Goal: Task Accomplishment & Management: Manage account settings

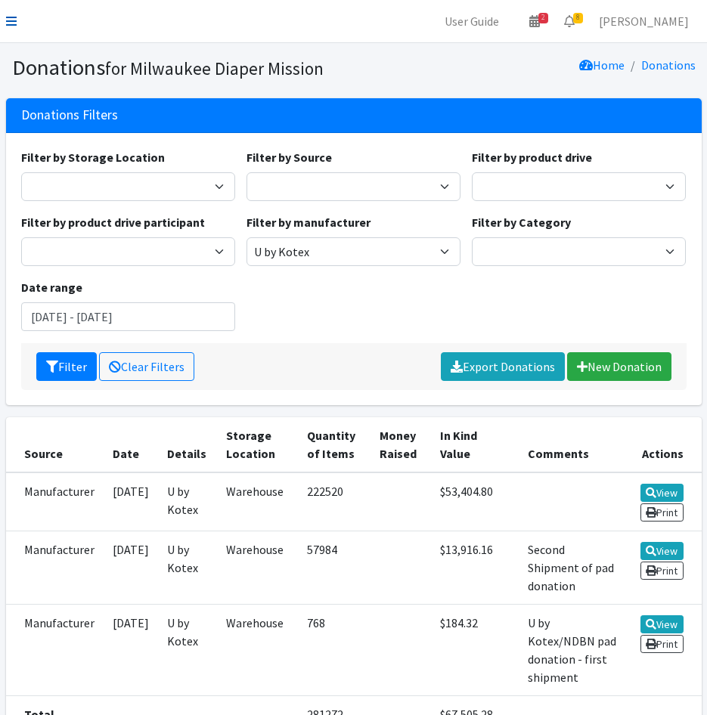
click at [7, 16] on icon at bounding box center [11, 21] width 11 height 12
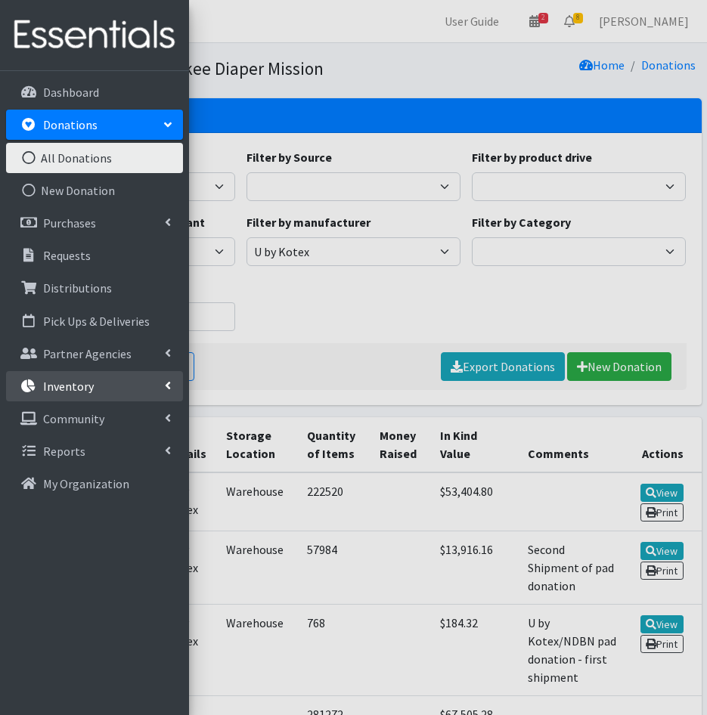
click at [83, 380] on p "Inventory" at bounding box center [68, 386] width 51 height 15
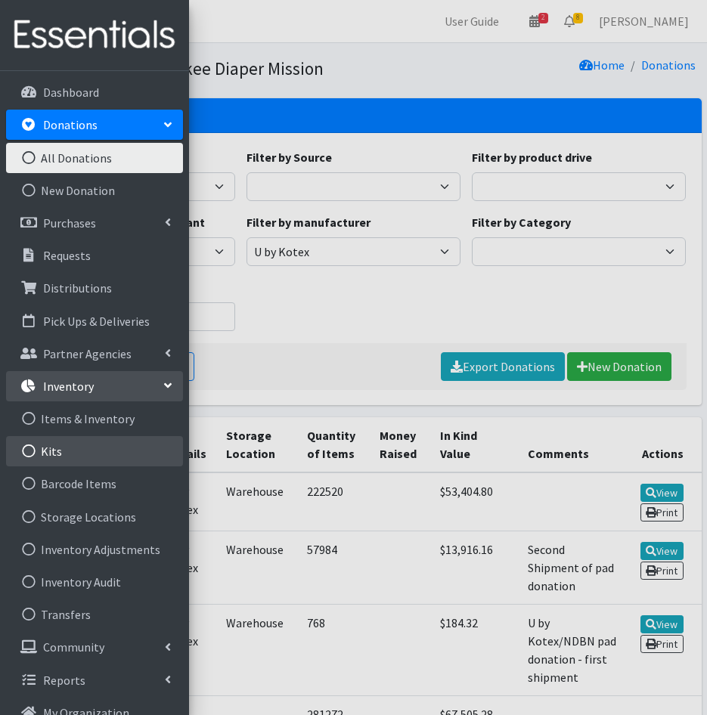
click at [82, 449] on link "Kits" at bounding box center [94, 451] width 177 height 30
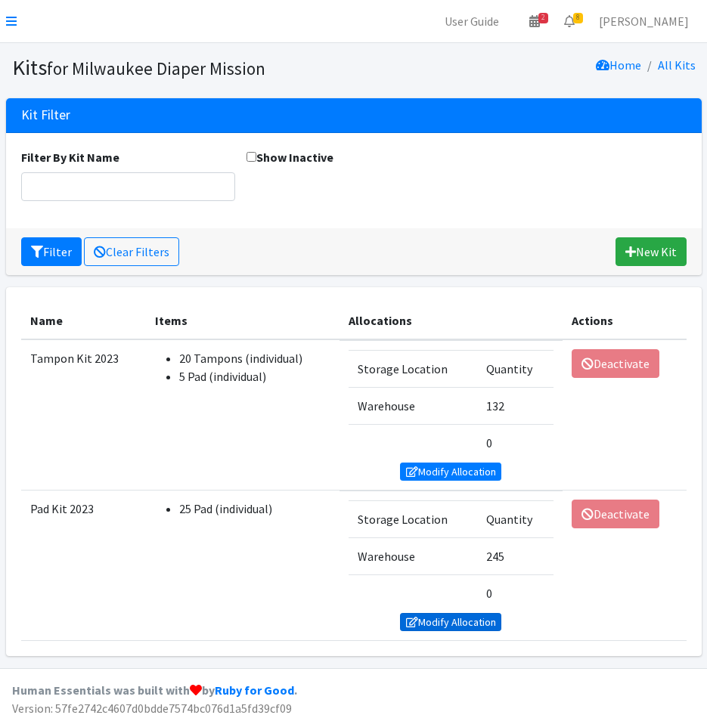
click at [408, 617] on icon at bounding box center [412, 622] width 12 height 11
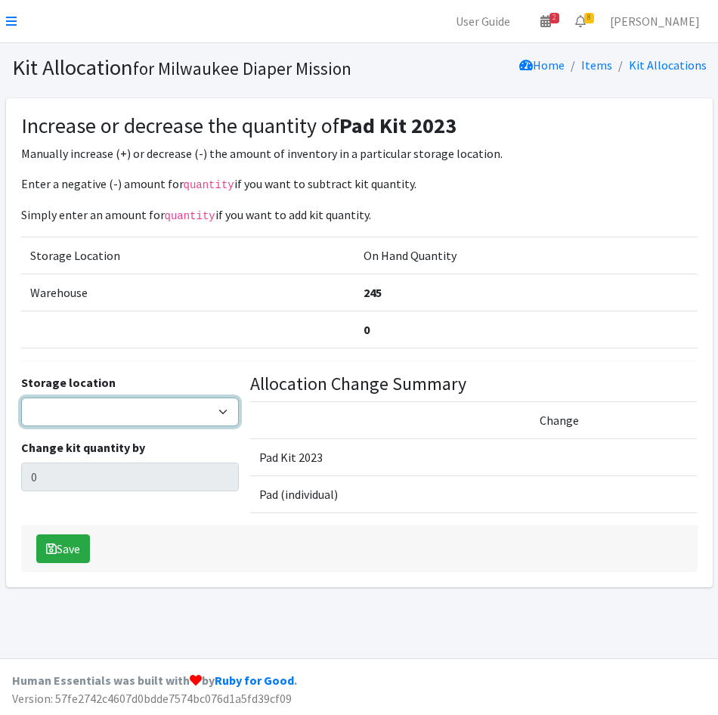
click at [125, 398] on select "Warehouse" at bounding box center [130, 412] width 218 height 29
select select "126"
click at [21, 398] on select "Warehouse" at bounding box center [130, 412] width 218 height 29
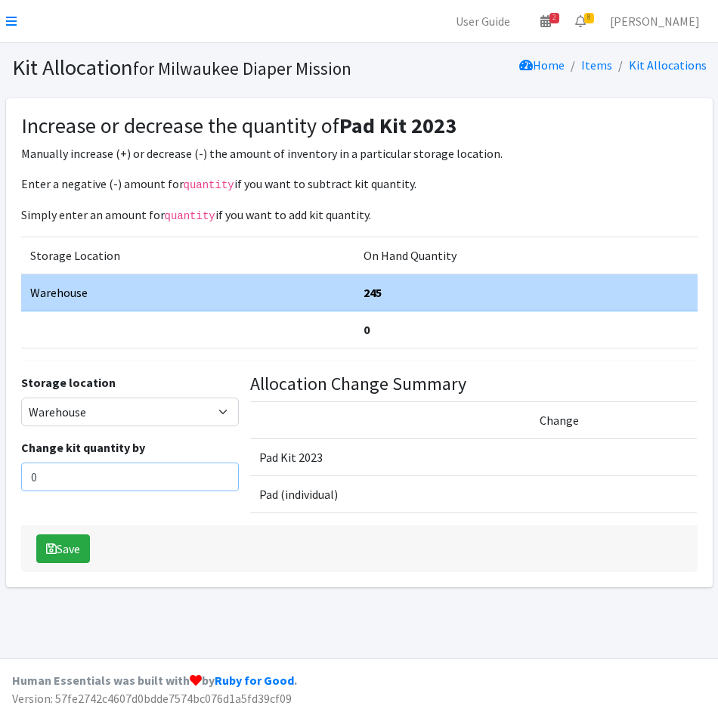
drag, startPoint x: 80, startPoint y: 475, endPoint x: 16, endPoint y: 431, distance: 77.8
click at [0, 471] on html "User Guide 2 2 Pick-ups remaining this week View Calendar 8 8 Requests 0 Partne…" at bounding box center [359, 357] width 718 height 715
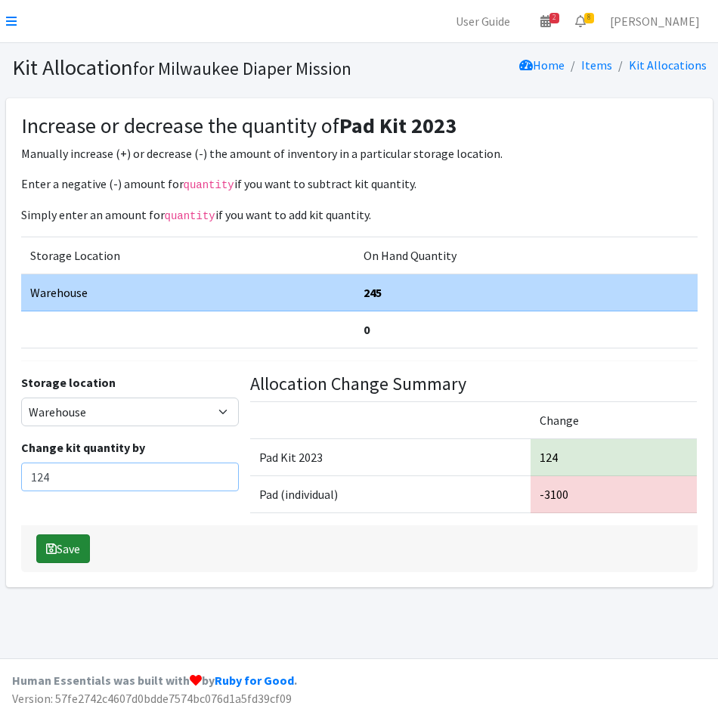
type input "124"
click at [79, 549] on button "Save" at bounding box center [63, 548] width 54 height 29
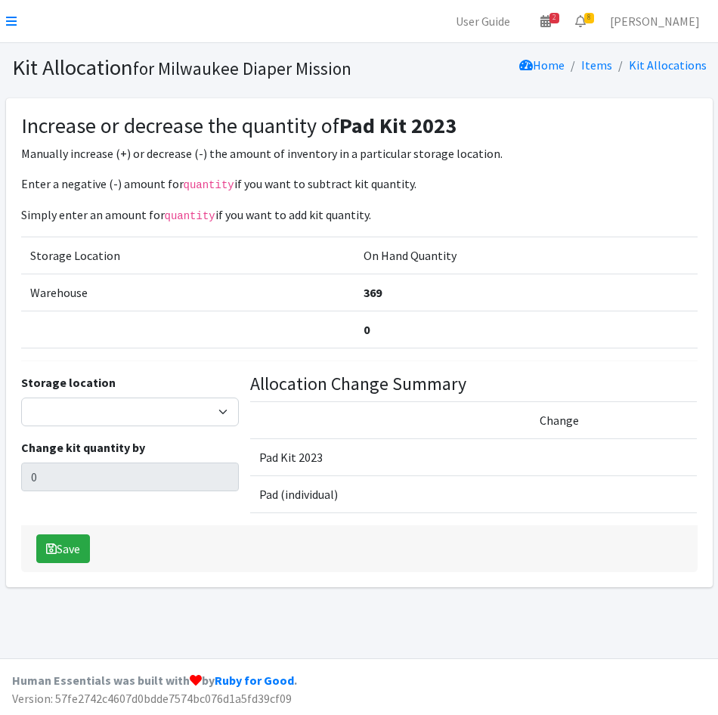
click at [2, 19] on nav "User Guide 2 2 Pick-ups remaining this week View Calendar 8 8 Requests 0 Partne…" at bounding box center [359, 21] width 718 height 43
click at [11, 33] on nav "User Guide 2 2 Pick-ups remaining this week View Calendar 8 8 Requests 0 Partne…" at bounding box center [359, 21] width 718 height 43
click at [14, 24] on icon at bounding box center [11, 21] width 11 height 12
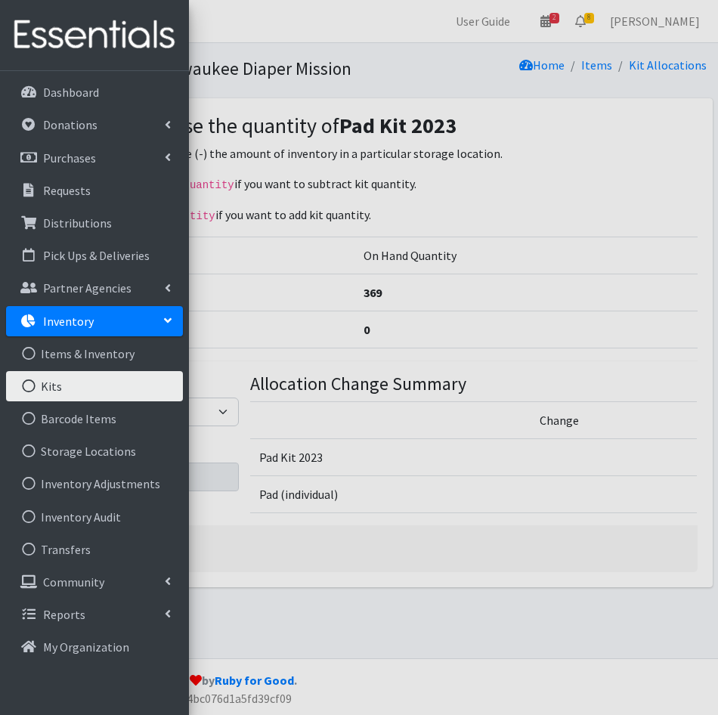
click at [79, 392] on link "Kits" at bounding box center [94, 386] width 177 height 30
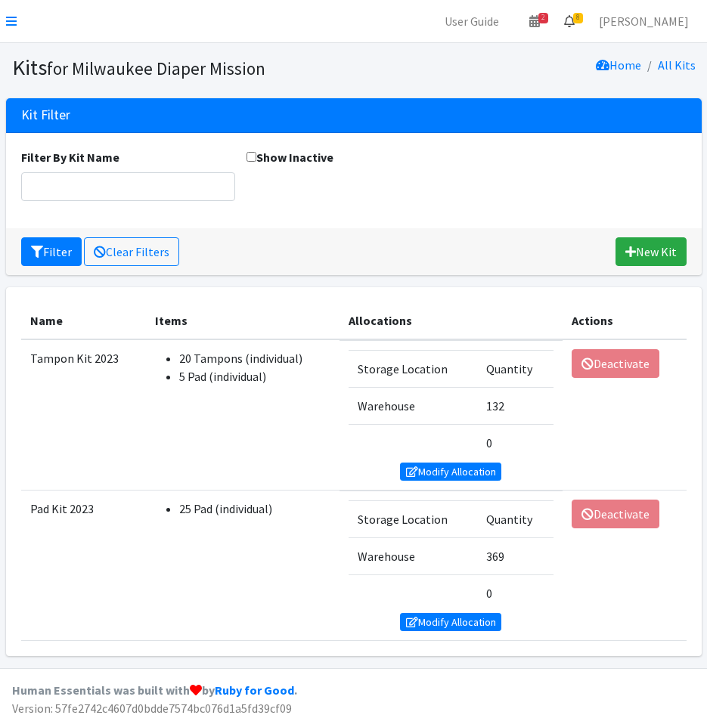
click at [587, 25] on link "8" at bounding box center [569, 21] width 35 height 30
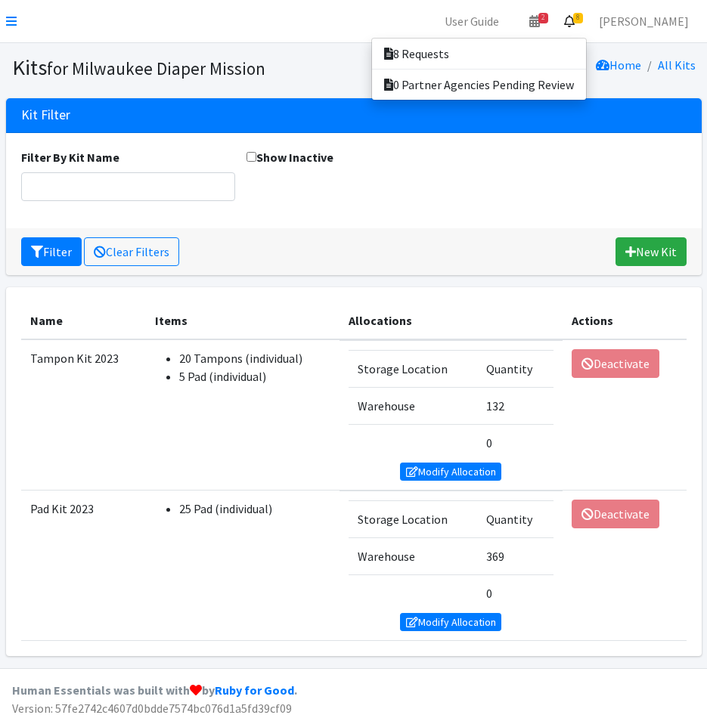
click at [583, 21] on span "8" at bounding box center [578, 18] width 10 height 11
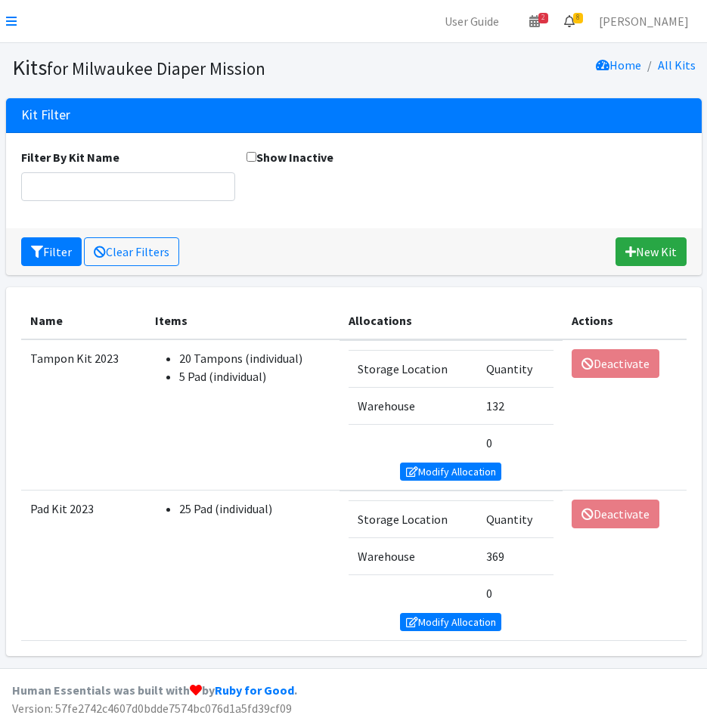
click at [574, 21] on icon at bounding box center [569, 21] width 11 height 12
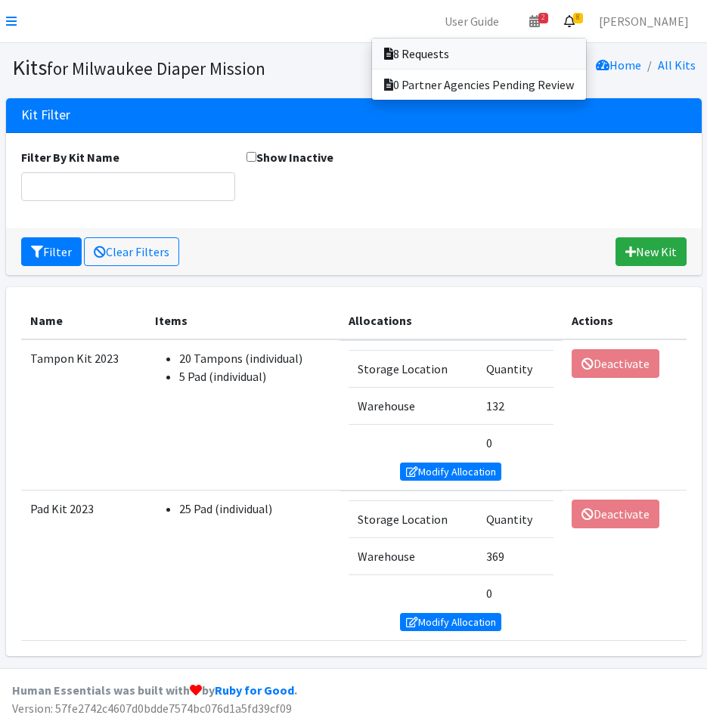
click at [485, 60] on link "8 Requests" at bounding box center [479, 54] width 214 height 30
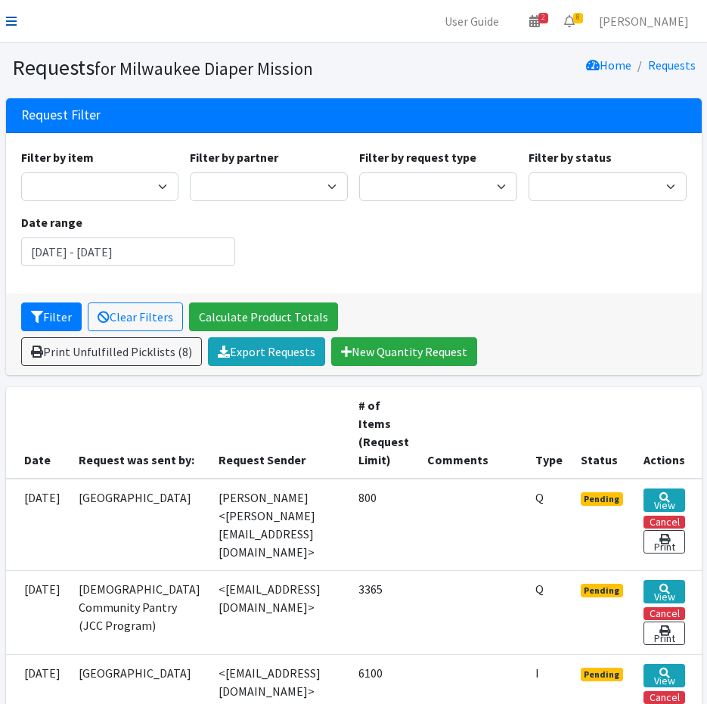
click at [13, 20] on icon at bounding box center [11, 21] width 11 height 12
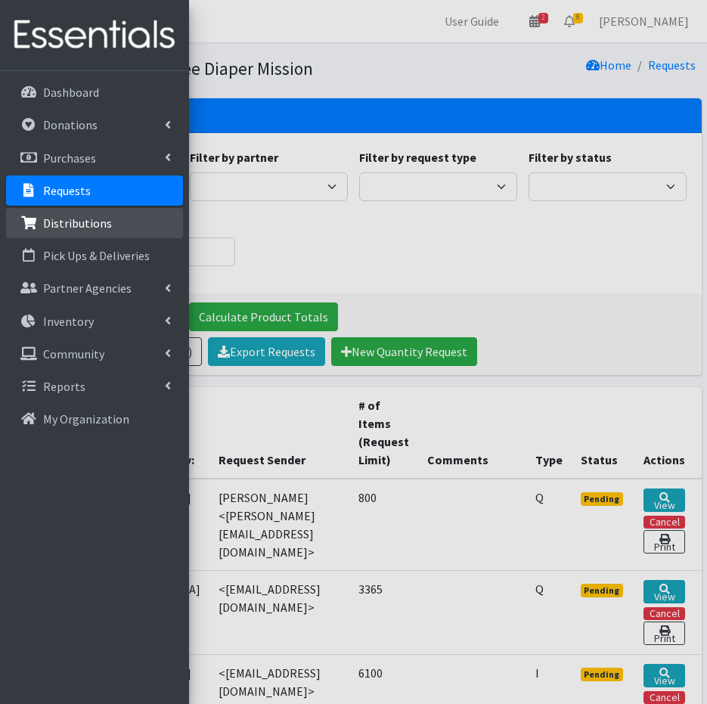
click at [82, 227] on p "Distributions" at bounding box center [77, 222] width 69 height 15
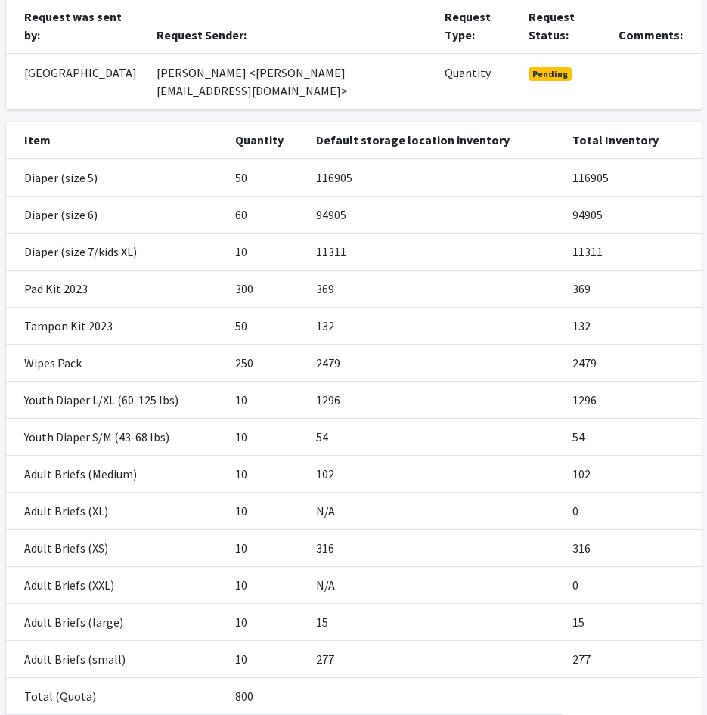
scroll to position [116, 0]
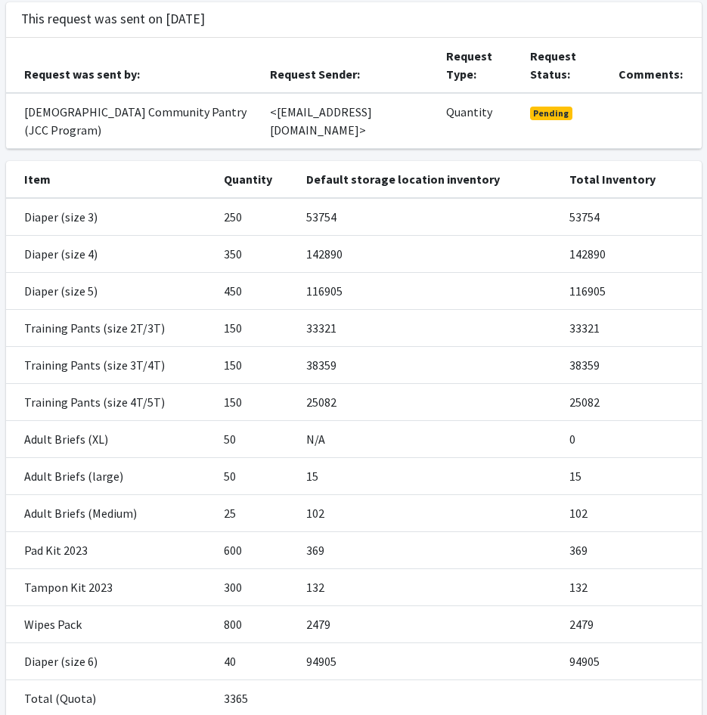
scroll to position [151, 0]
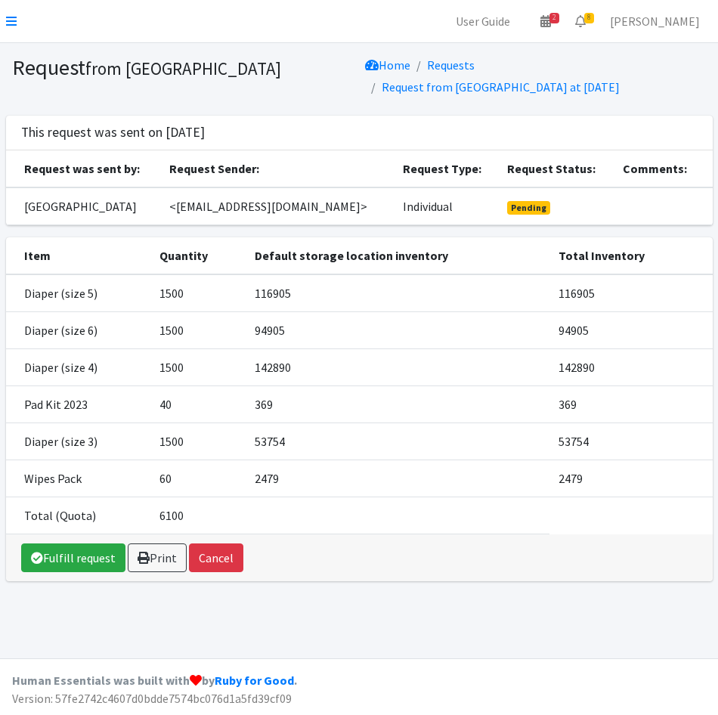
click at [401, 423] on td "53754" at bounding box center [398, 441] width 304 height 37
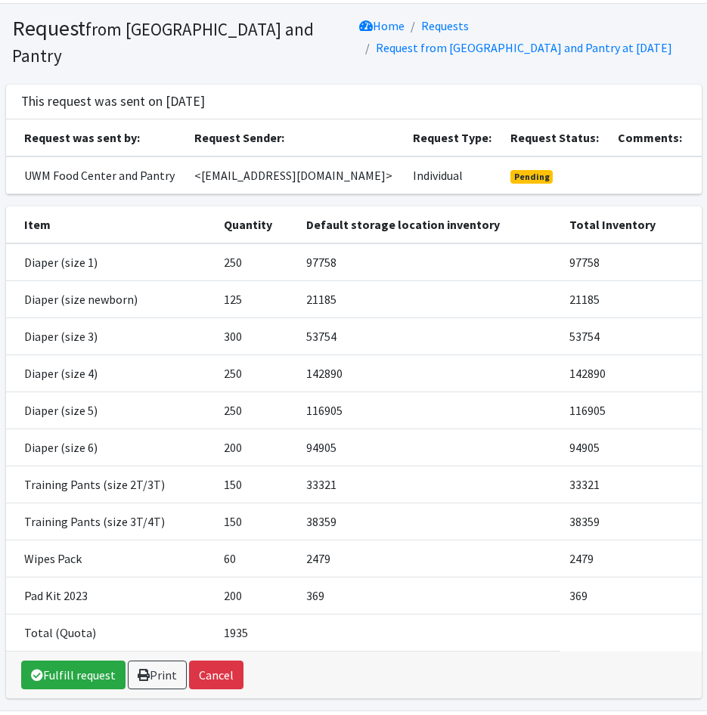
scroll to position [76, 0]
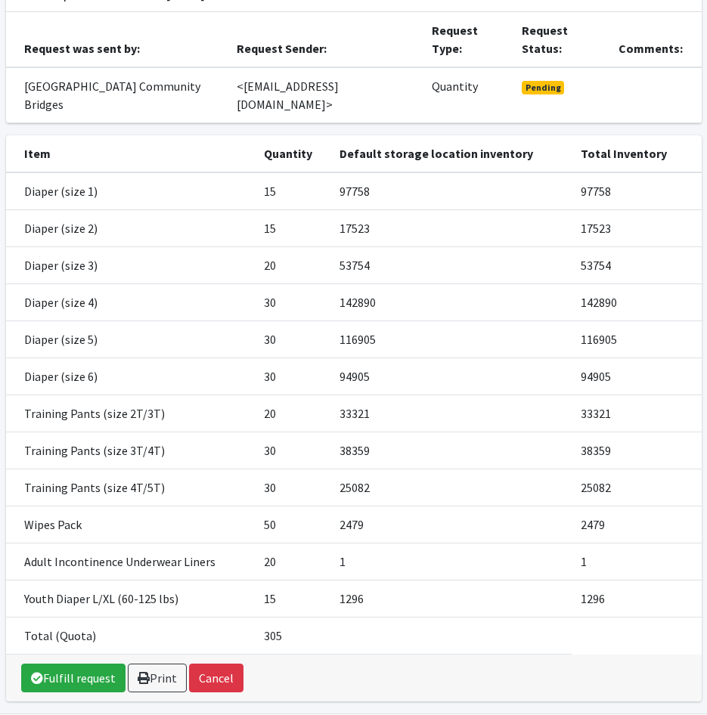
scroll to position [151, 0]
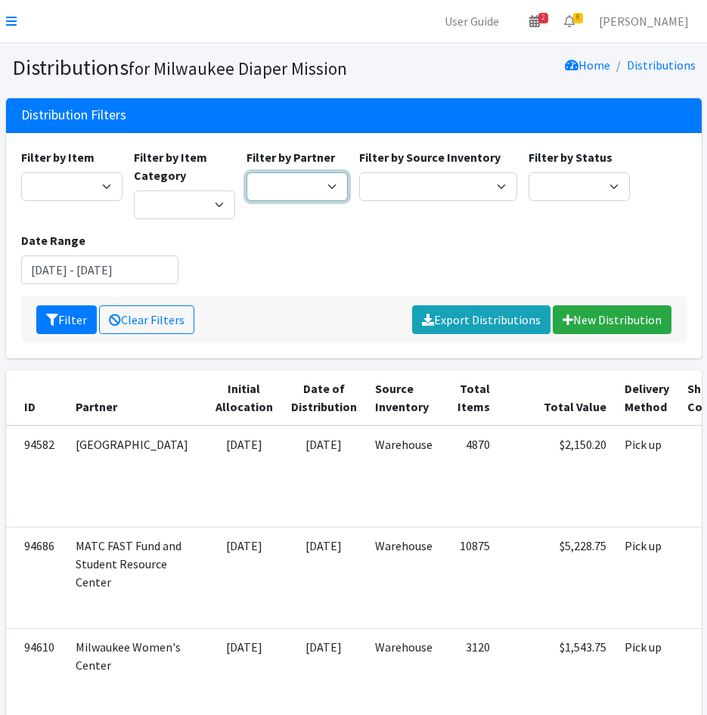
click at [324, 190] on select "[GEOGRAPHIC_DATA] BOMB Doulas Camp Reunite Cathedral Center, Inc [DEMOGRAPHIC_D…" at bounding box center [296, 186] width 101 height 29
select select "7437"
click at [246, 172] on select "[GEOGRAPHIC_DATA] BOMB Doulas Camp Reunite Cathedral Center, Inc [DEMOGRAPHIC_D…" at bounding box center [296, 186] width 101 height 29
click at [59, 322] on button "Filter" at bounding box center [66, 319] width 60 height 29
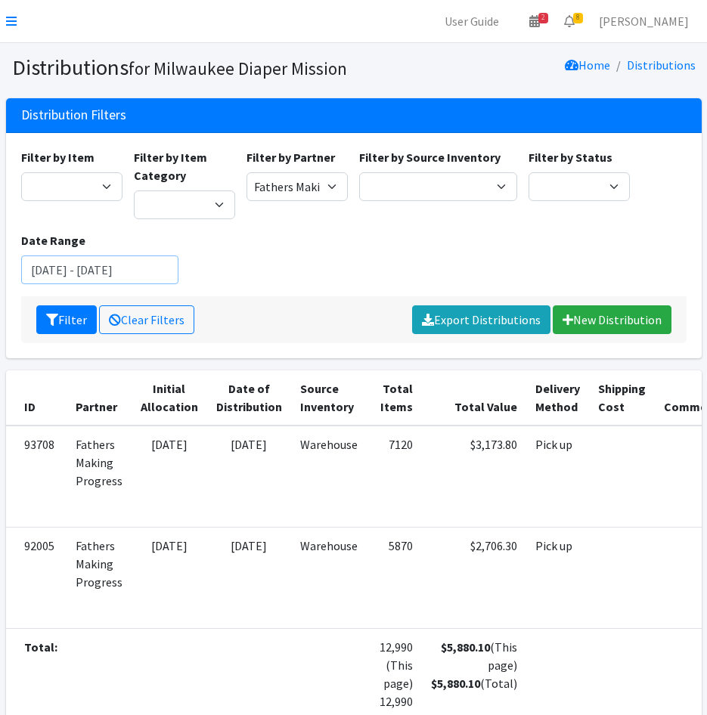
click at [79, 268] on input "[DATE] - [DATE]" at bounding box center [100, 269] width 158 height 29
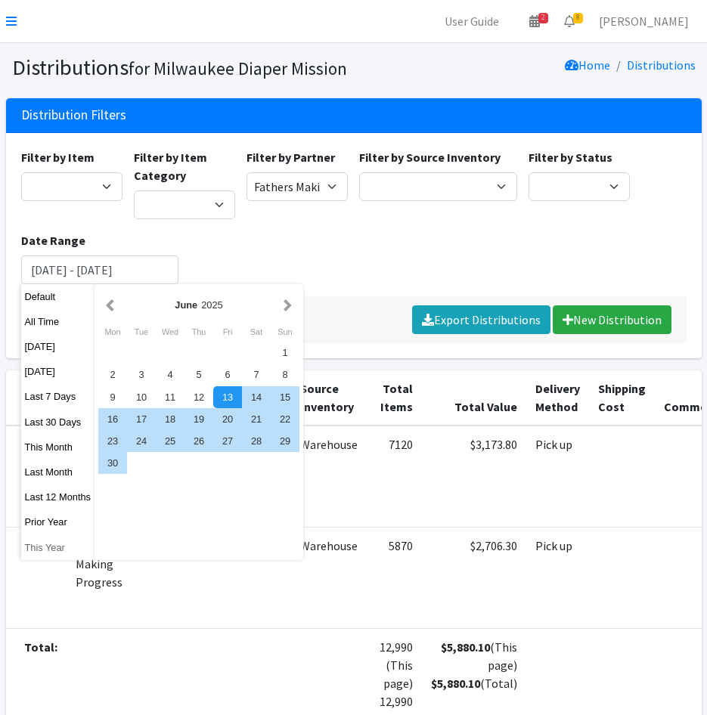
click at [64, 544] on button "This Year" at bounding box center [58, 548] width 74 height 22
type input "January 1, 2025 - December 31, 2025"
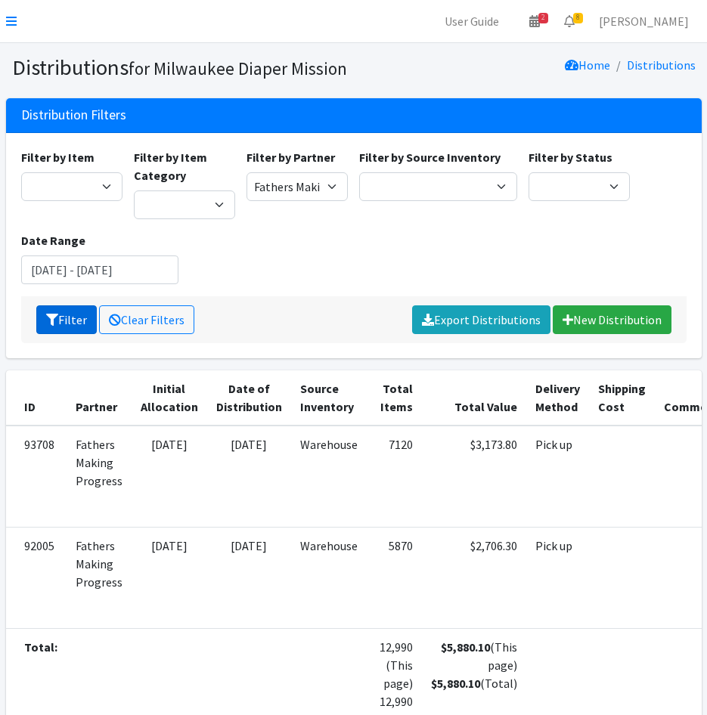
click at [70, 303] on div "Filter Clear Filters Export Distributions New Distribution" at bounding box center [353, 319] width 665 height 47
click at [54, 314] on icon "submit" at bounding box center [52, 320] width 12 height 12
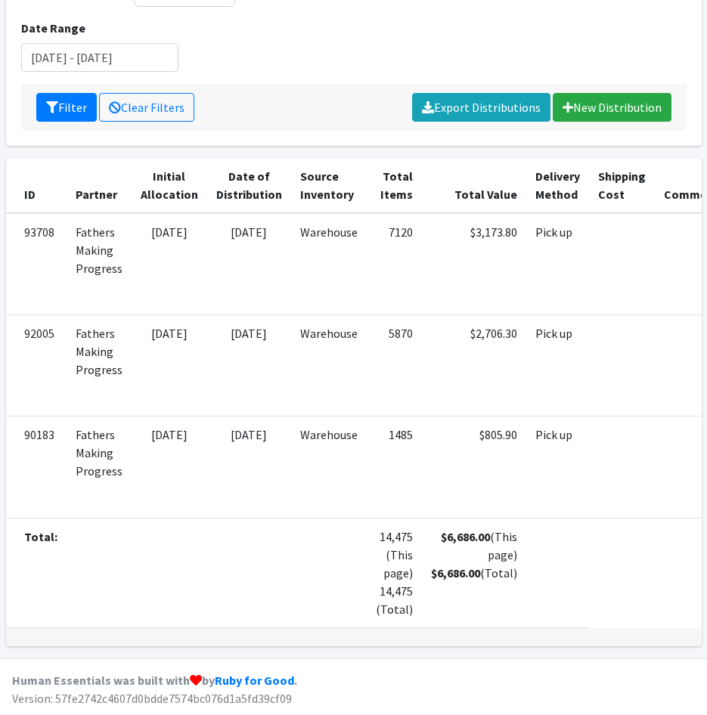
scroll to position [0, 94]
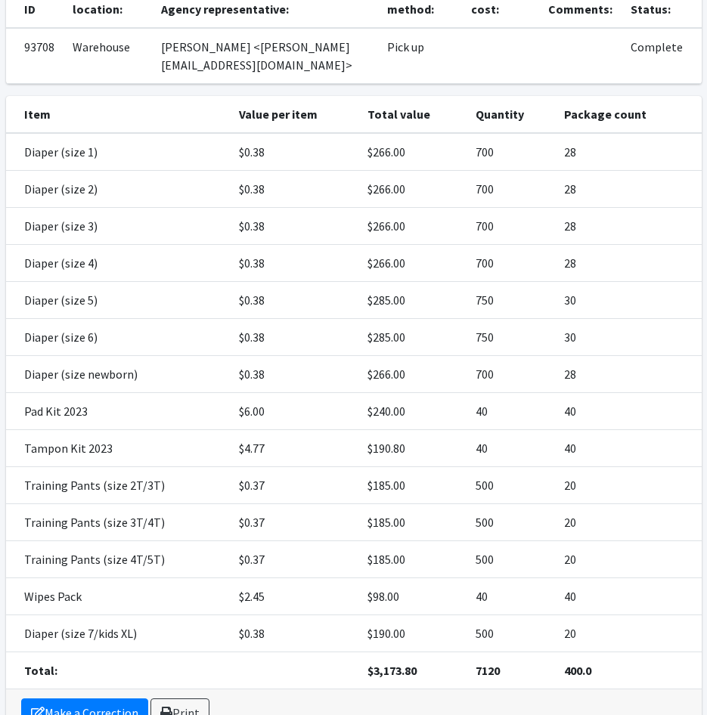
scroll to position [227, 0]
